Goal: Transaction & Acquisition: Book appointment/travel/reservation

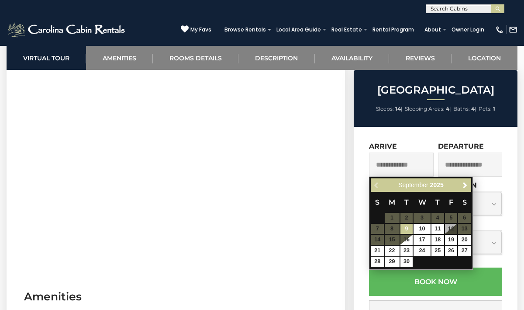
scroll to position [0, 0]
click at [442, 13] on input "text" at bounding box center [464, 10] width 76 height 9
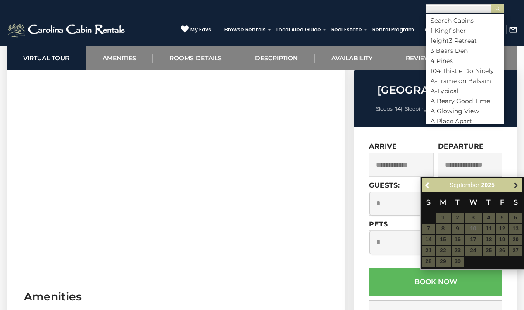
click at [513, 189] on link "Next" at bounding box center [516, 185] width 11 height 11
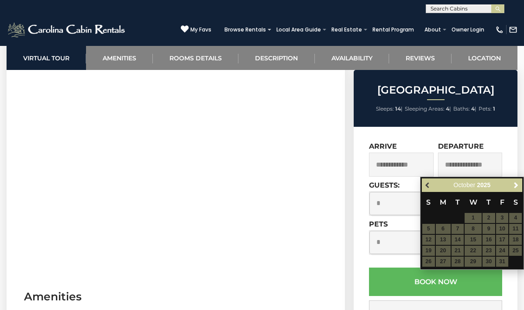
click at [425, 186] on span "Previous" at bounding box center [428, 185] width 7 height 7
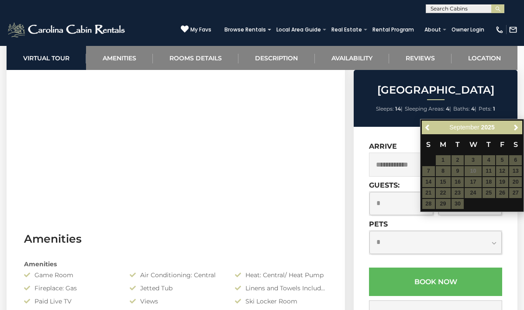
scroll to position [474, 0]
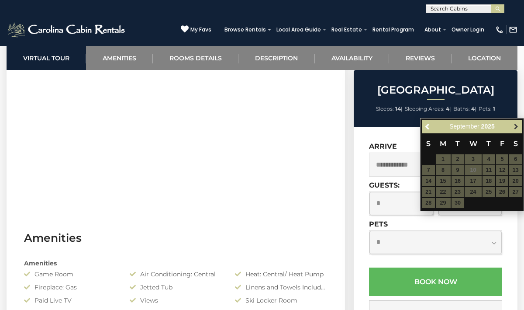
click at [515, 129] on span "Next" at bounding box center [516, 126] width 7 height 7
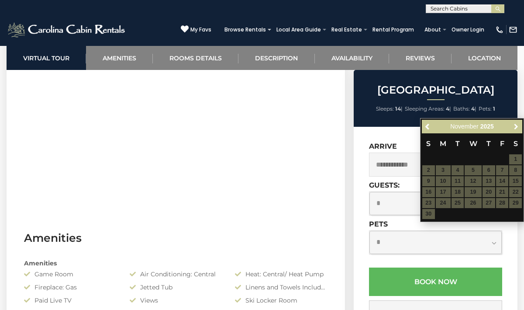
click at [515, 129] on span "Next" at bounding box center [516, 126] width 7 height 7
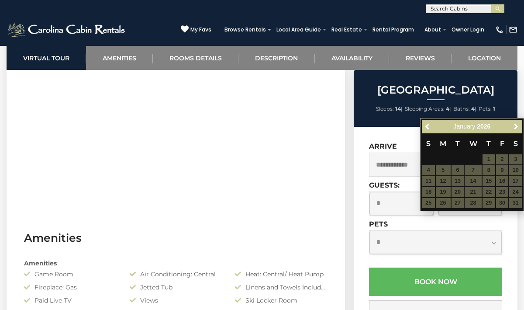
click at [515, 129] on span "Next" at bounding box center [516, 126] width 7 height 7
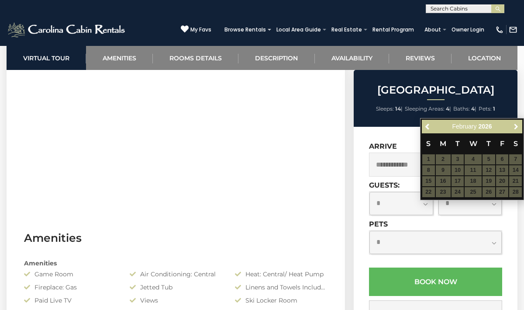
click at [515, 129] on span "Next" at bounding box center [516, 126] width 7 height 7
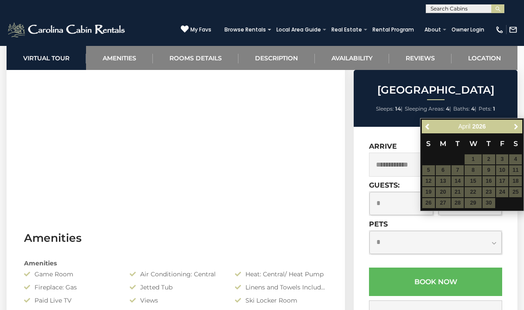
click at [515, 129] on span "Next" at bounding box center [516, 126] width 7 height 7
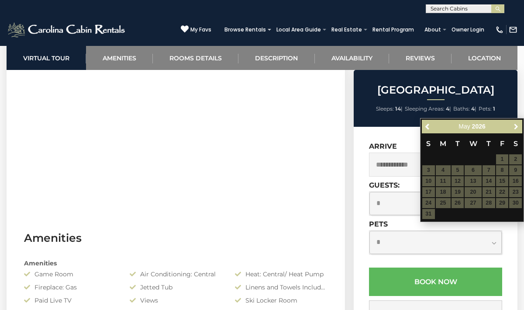
click at [515, 129] on span "Next" at bounding box center [516, 126] width 7 height 7
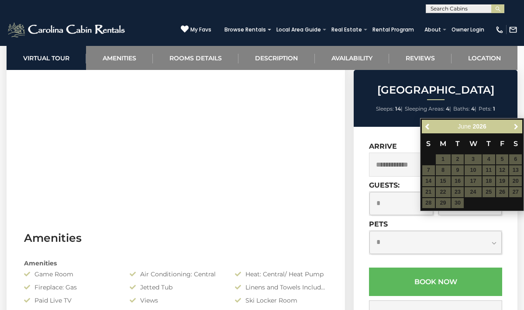
click at [515, 129] on span "Next" at bounding box center [516, 126] width 7 height 7
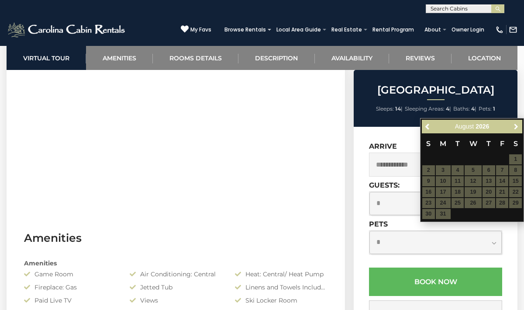
click at [515, 129] on span "Next" at bounding box center [516, 126] width 7 height 7
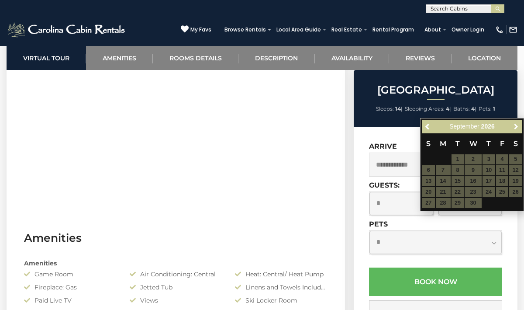
click at [515, 129] on span "Next" at bounding box center [516, 126] width 7 height 7
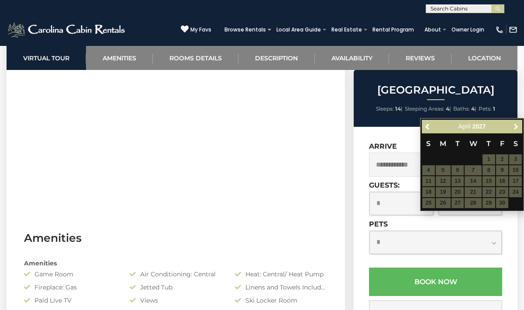
click at [515, 129] on span "Next" at bounding box center [516, 126] width 7 height 7
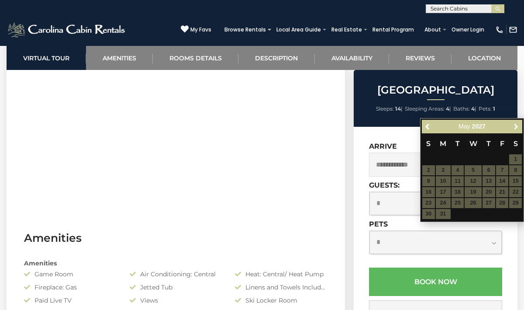
click at [515, 129] on span "Next" at bounding box center [516, 126] width 7 height 7
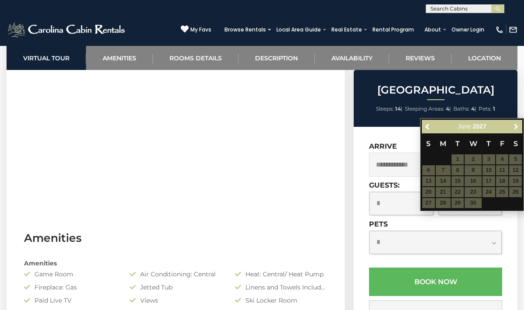
click at [515, 129] on span "Next" at bounding box center [516, 126] width 7 height 7
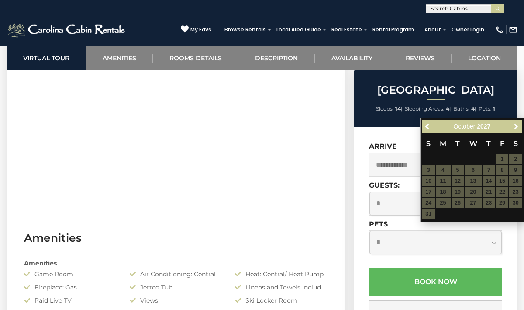
click at [515, 129] on span "Next" at bounding box center [516, 126] width 7 height 7
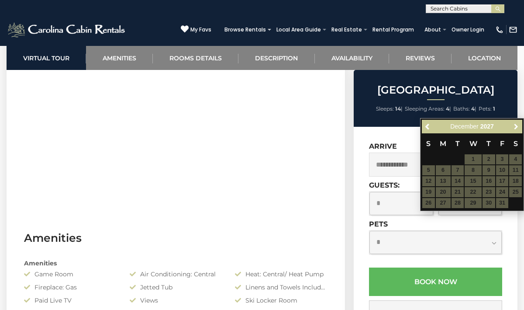
click at [515, 129] on span "Next" at bounding box center [516, 126] width 7 height 7
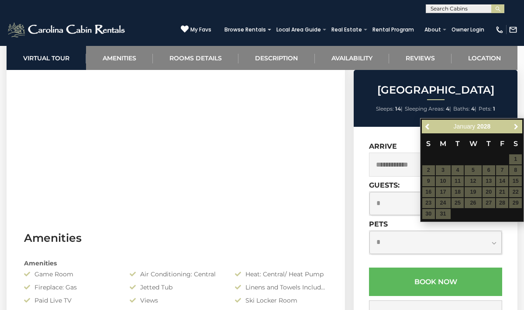
click at [515, 129] on span "Next" at bounding box center [516, 126] width 7 height 7
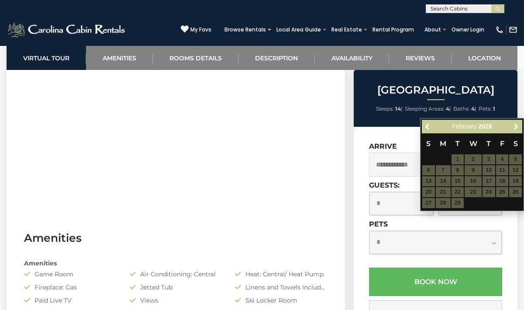
click at [515, 129] on span "Next" at bounding box center [516, 126] width 7 height 7
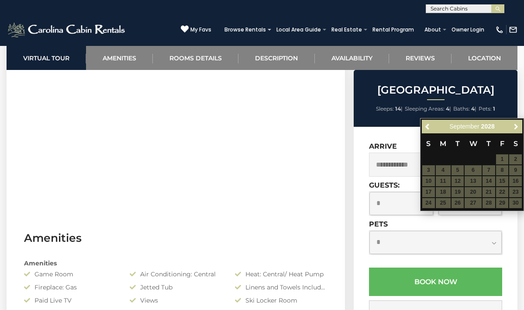
click at [515, 129] on span "Next" at bounding box center [516, 126] width 7 height 7
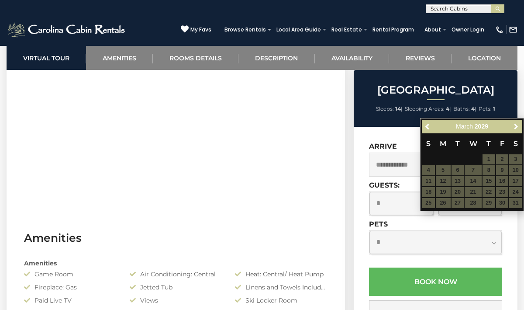
click at [515, 129] on span "Next" at bounding box center [516, 126] width 7 height 7
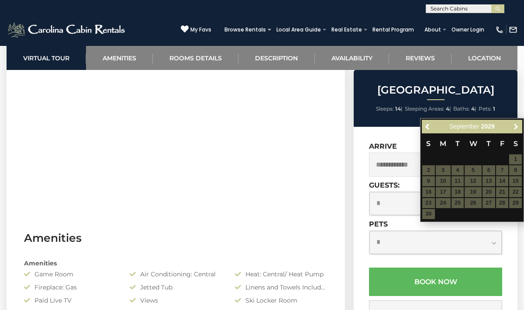
click at [515, 129] on span "Next" at bounding box center [516, 126] width 7 height 7
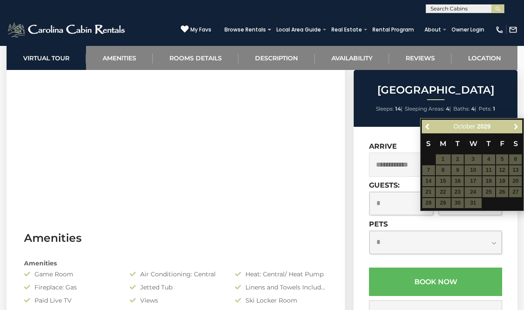
click at [515, 129] on span "Next" at bounding box center [516, 126] width 7 height 7
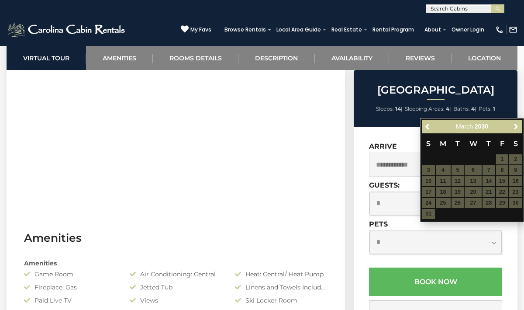
click at [515, 129] on span "Next" at bounding box center [516, 126] width 7 height 7
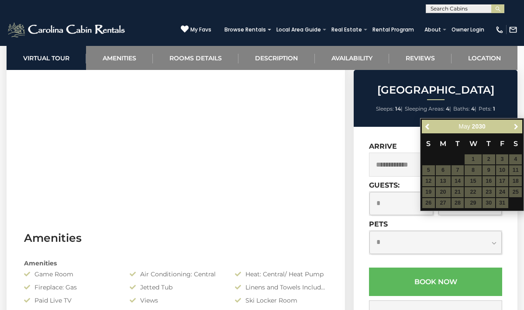
click at [515, 129] on span "Next" at bounding box center [516, 126] width 7 height 7
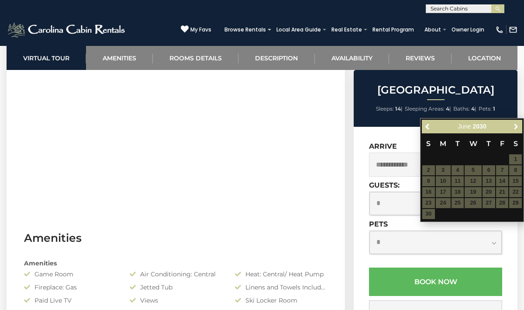
click at [515, 129] on span "Next" at bounding box center [516, 126] width 7 height 7
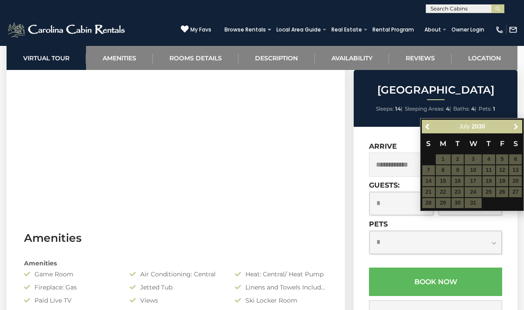
click at [515, 129] on span "Next" at bounding box center [516, 126] width 7 height 7
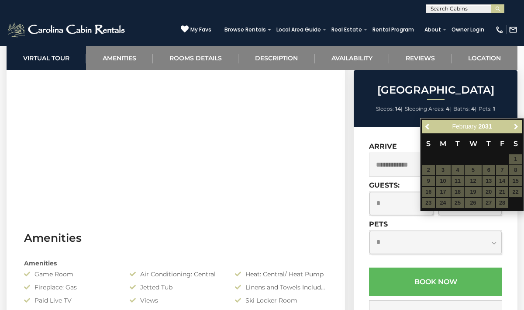
click at [515, 129] on span "Next" at bounding box center [516, 126] width 7 height 7
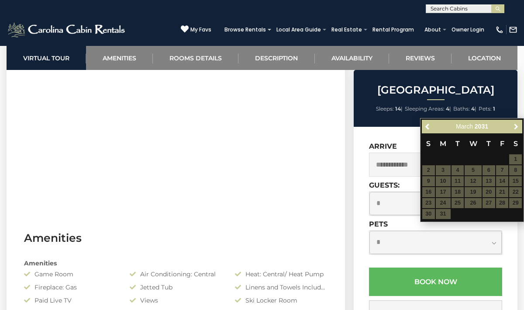
click at [515, 129] on span "Next" at bounding box center [516, 126] width 7 height 7
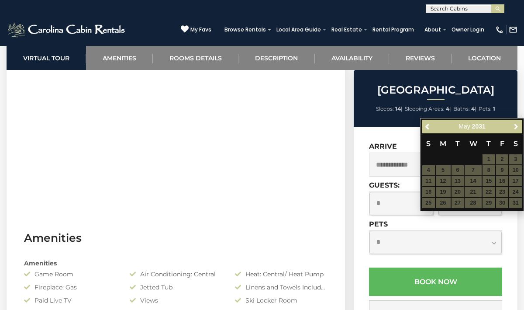
click at [515, 129] on span "Next" at bounding box center [516, 126] width 7 height 7
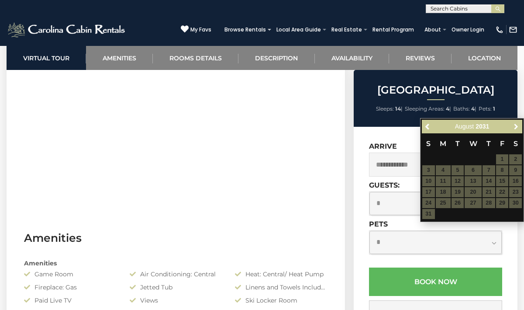
click at [515, 129] on span "Next" at bounding box center [516, 126] width 7 height 7
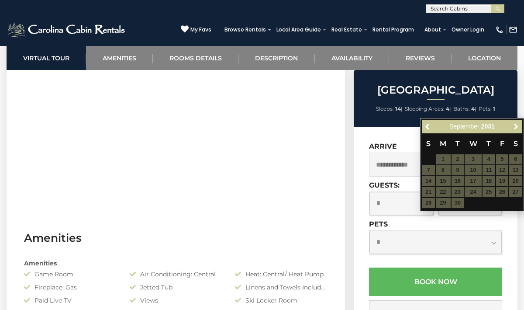
click at [515, 129] on span "Next" at bounding box center [516, 126] width 7 height 7
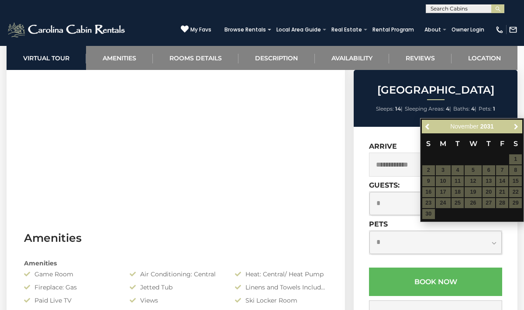
click at [515, 129] on span "Next" at bounding box center [516, 126] width 7 height 7
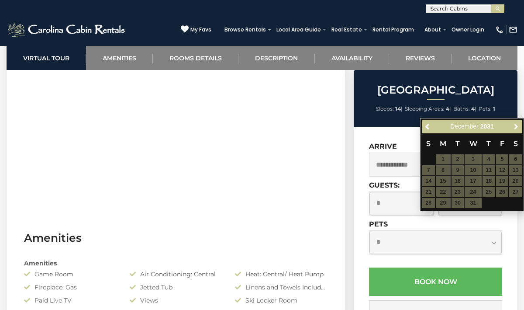
click at [515, 129] on span "Next" at bounding box center [516, 126] width 7 height 7
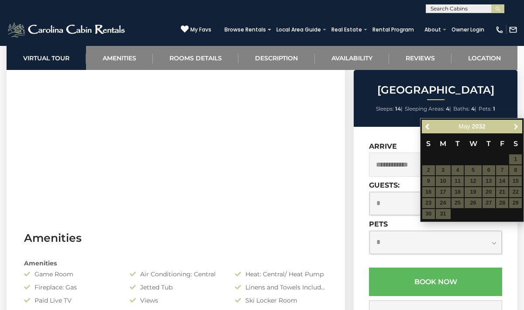
click at [515, 129] on span "Next" at bounding box center [516, 126] width 7 height 7
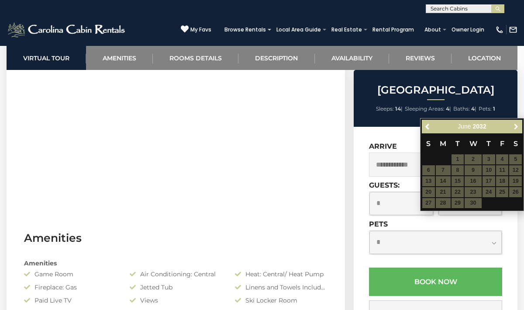
click at [515, 129] on span "Next" at bounding box center [516, 126] width 7 height 7
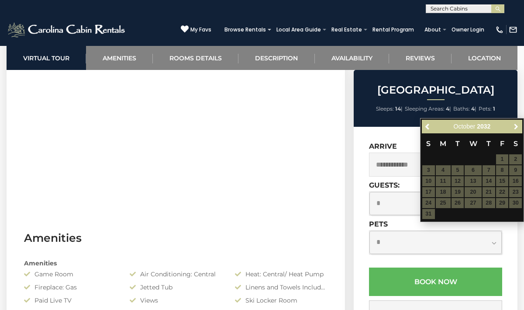
click at [515, 129] on span "Next" at bounding box center [516, 126] width 7 height 7
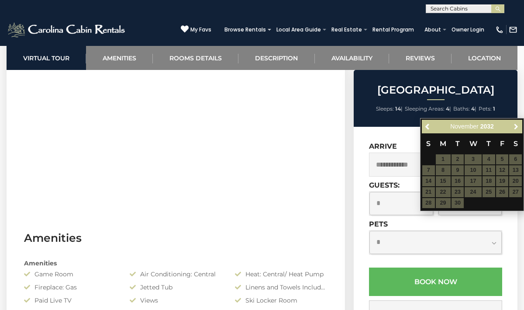
click at [515, 129] on span "Next" at bounding box center [516, 126] width 7 height 7
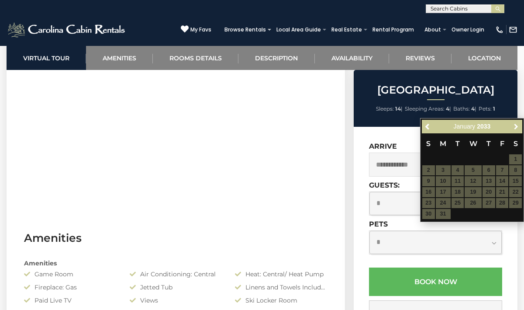
click at [515, 129] on span "Next" at bounding box center [516, 126] width 7 height 7
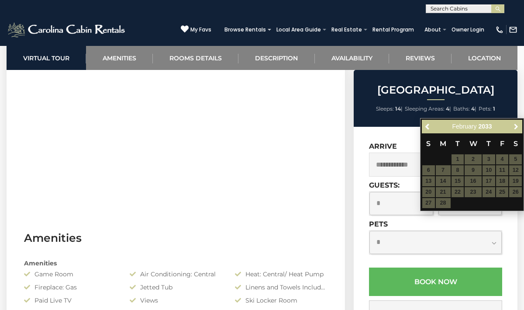
click at [515, 129] on span "Next" at bounding box center [516, 126] width 7 height 7
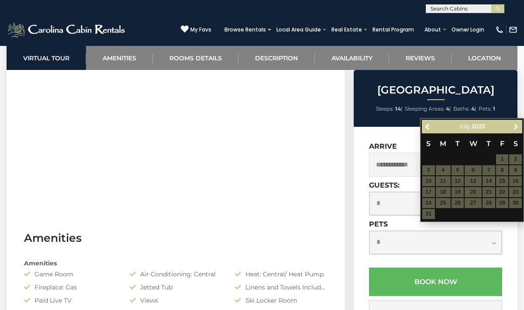
click at [515, 129] on span "Next" at bounding box center [516, 126] width 7 height 7
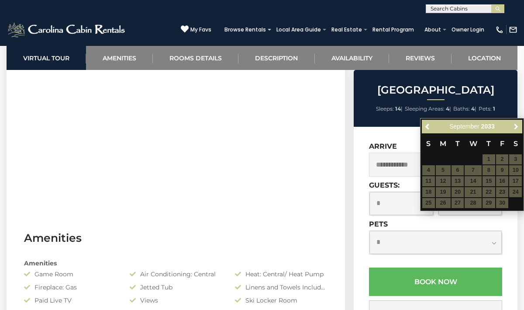
click at [515, 129] on span "Next" at bounding box center [516, 126] width 7 height 7
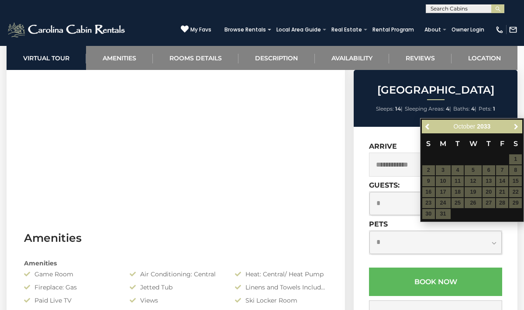
click at [515, 129] on span "Next" at bounding box center [516, 126] width 7 height 7
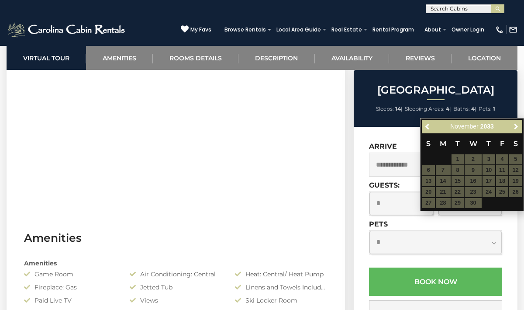
click at [515, 129] on span "Next" at bounding box center [516, 126] width 7 height 7
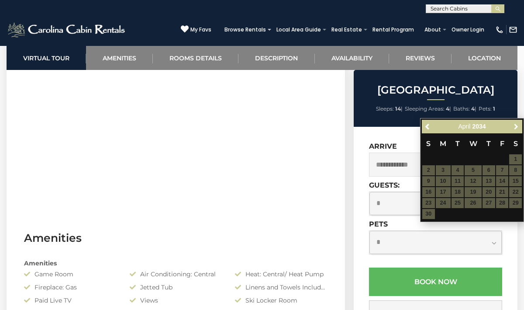
click at [515, 129] on span "Next" at bounding box center [516, 126] width 7 height 7
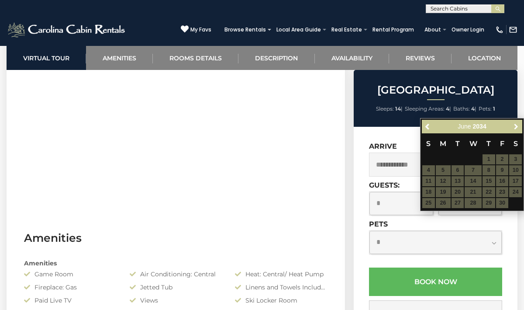
click at [515, 129] on span "Next" at bounding box center [516, 126] width 7 height 7
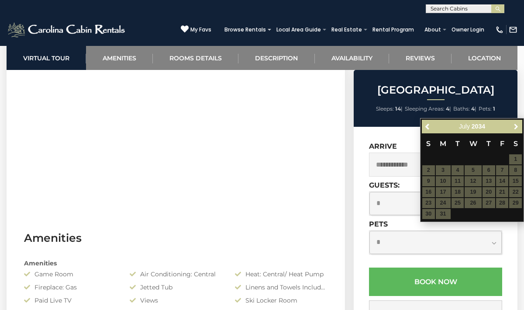
click at [515, 129] on span "Next" at bounding box center [516, 126] width 7 height 7
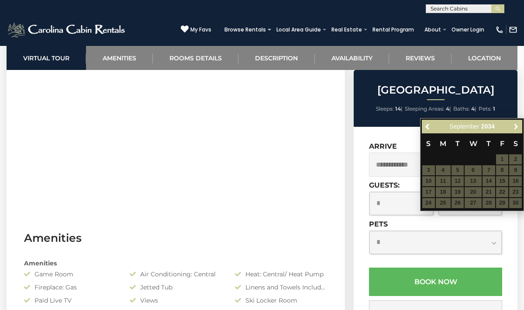
click at [515, 129] on span "Next" at bounding box center [516, 126] width 7 height 7
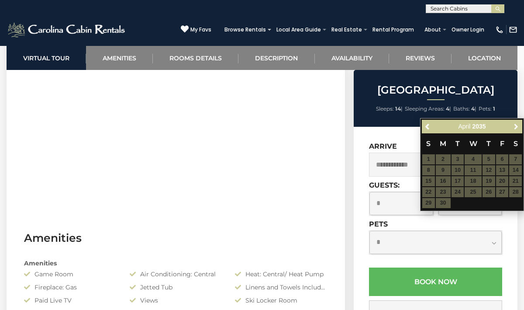
click at [515, 129] on span "Next" at bounding box center [516, 126] width 7 height 7
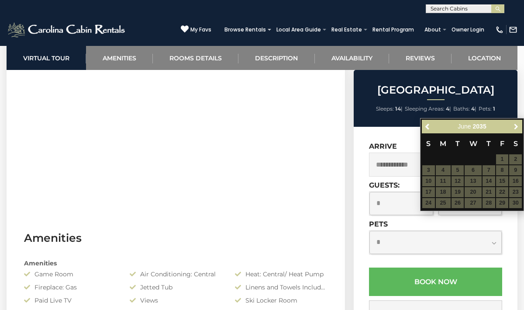
click at [515, 129] on span "Next" at bounding box center [516, 126] width 7 height 7
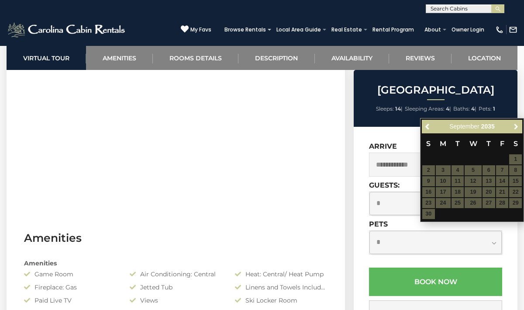
click at [515, 129] on span "Next" at bounding box center [516, 126] width 7 height 7
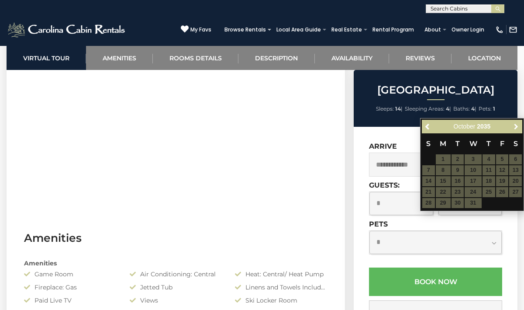
click at [515, 129] on span "Next" at bounding box center [516, 126] width 7 height 7
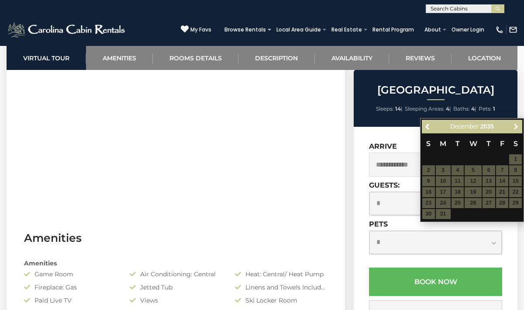
click at [515, 129] on span "Next" at bounding box center [516, 126] width 7 height 7
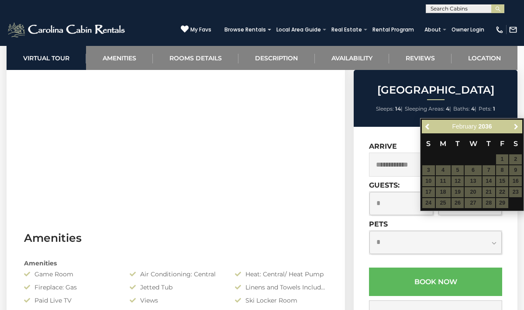
click at [515, 129] on span "Next" at bounding box center [516, 126] width 7 height 7
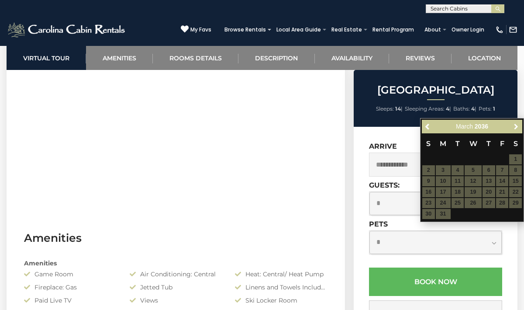
click at [515, 129] on span "Next" at bounding box center [516, 126] width 7 height 7
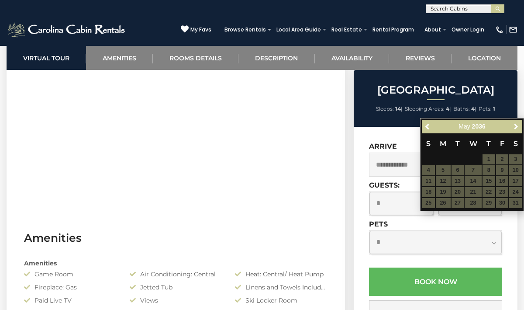
click at [515, 129] on span "Next" at bounding box center [516, 126] width 7 height 7
click at [452, 9] on input "text" at bounding box center [464, 10] width 76 height 9
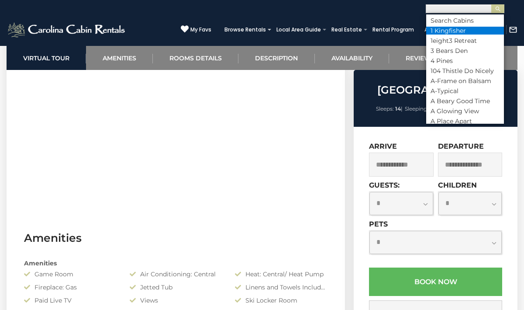
click at [454, 31] on li "1 Kingfisher" at bounding box center [465, 31] width 78 height 8
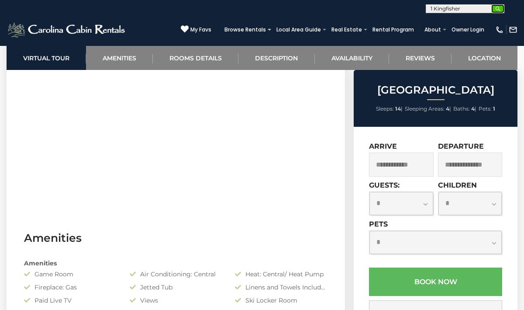
click at [497, 7] on img "submit" at bounding box center [498, 9] width 7 height 7
